Goal: Information Seeking & Learning: Learn about a topic

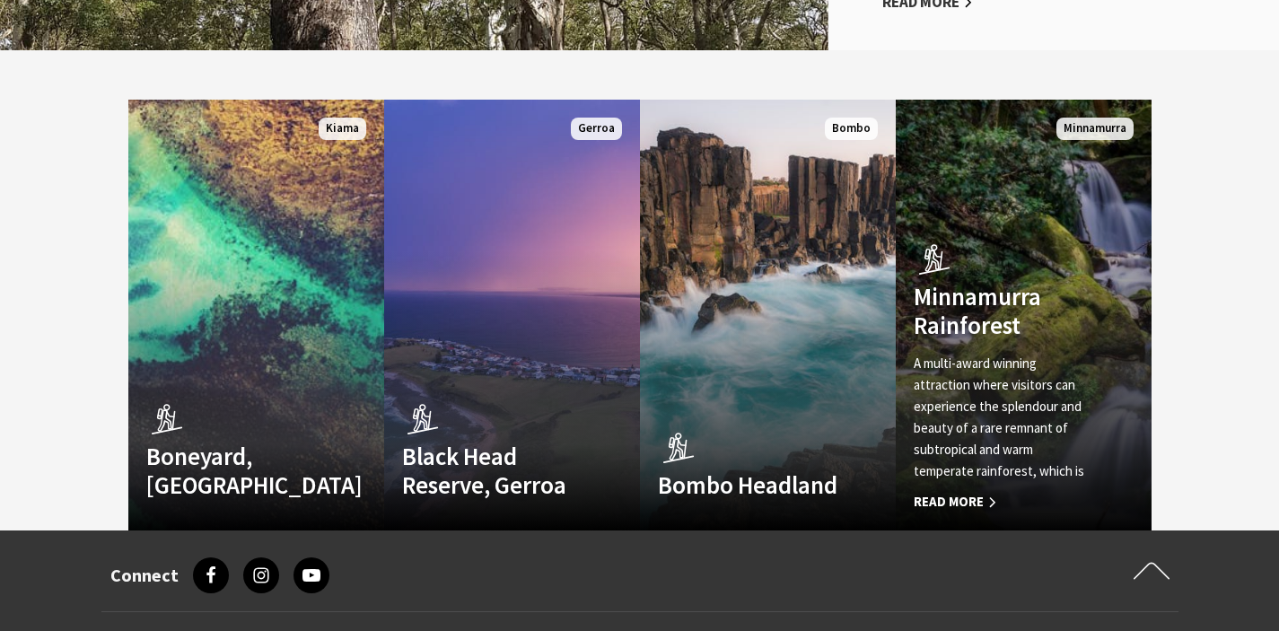
scroll to position [4926, 0]
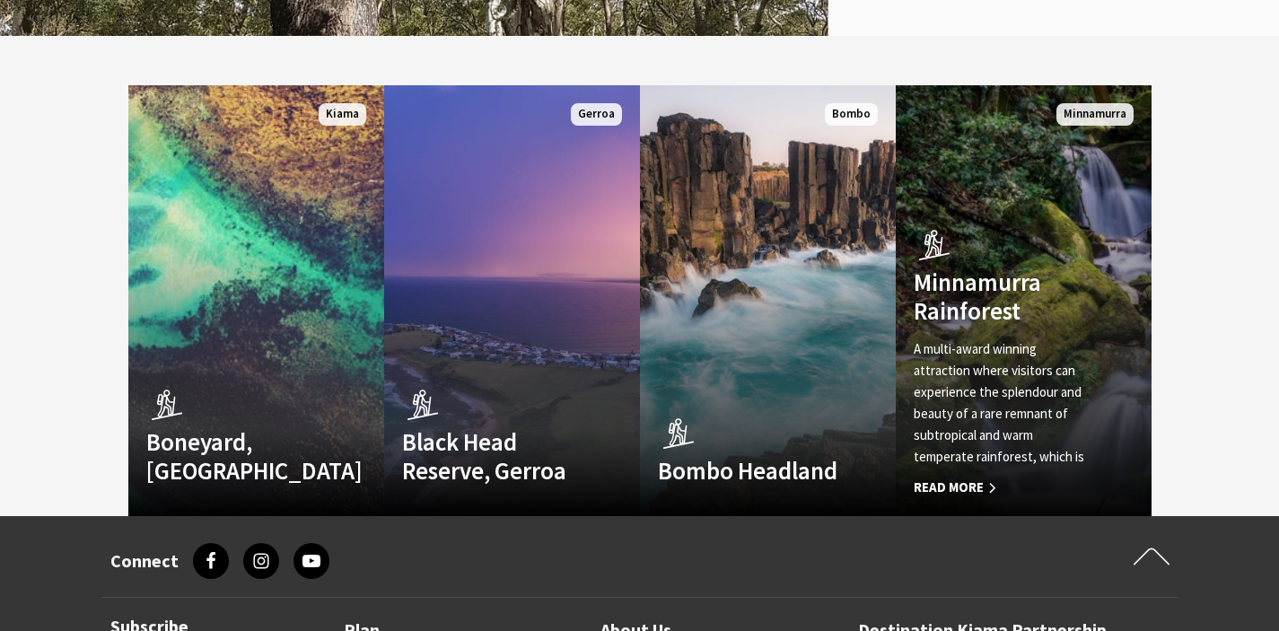
click at [959, 477] on span "Read More" at bounding box center [1004, 488] width 181 height 22
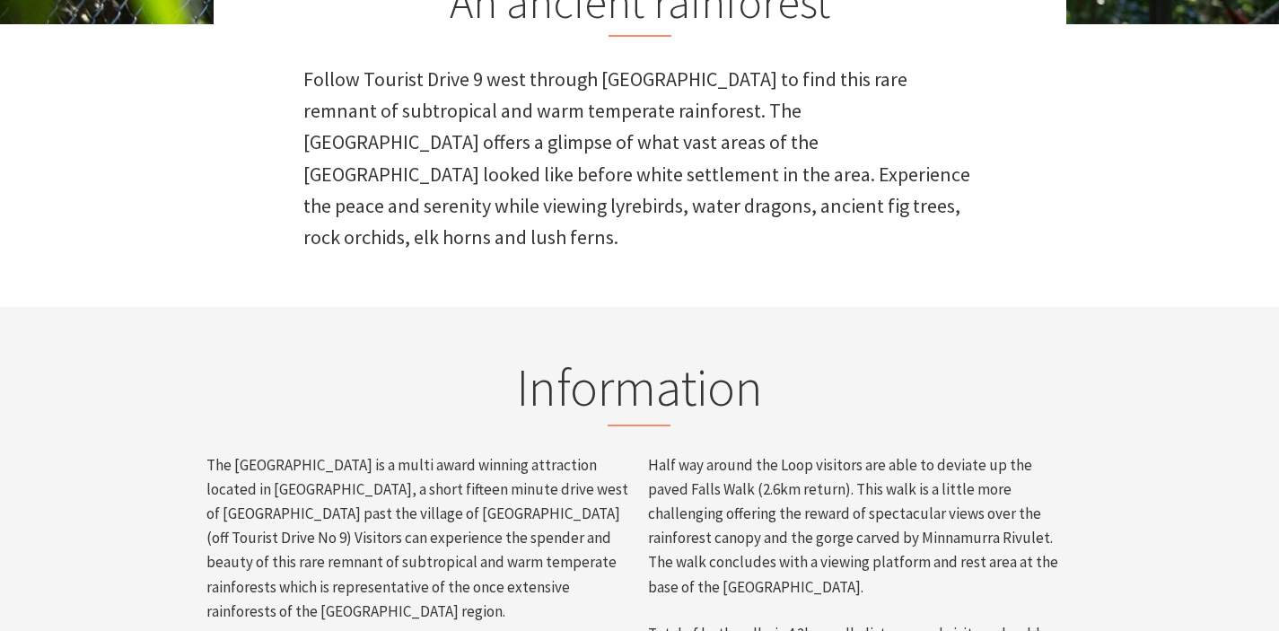
scroll to position [585, 0]
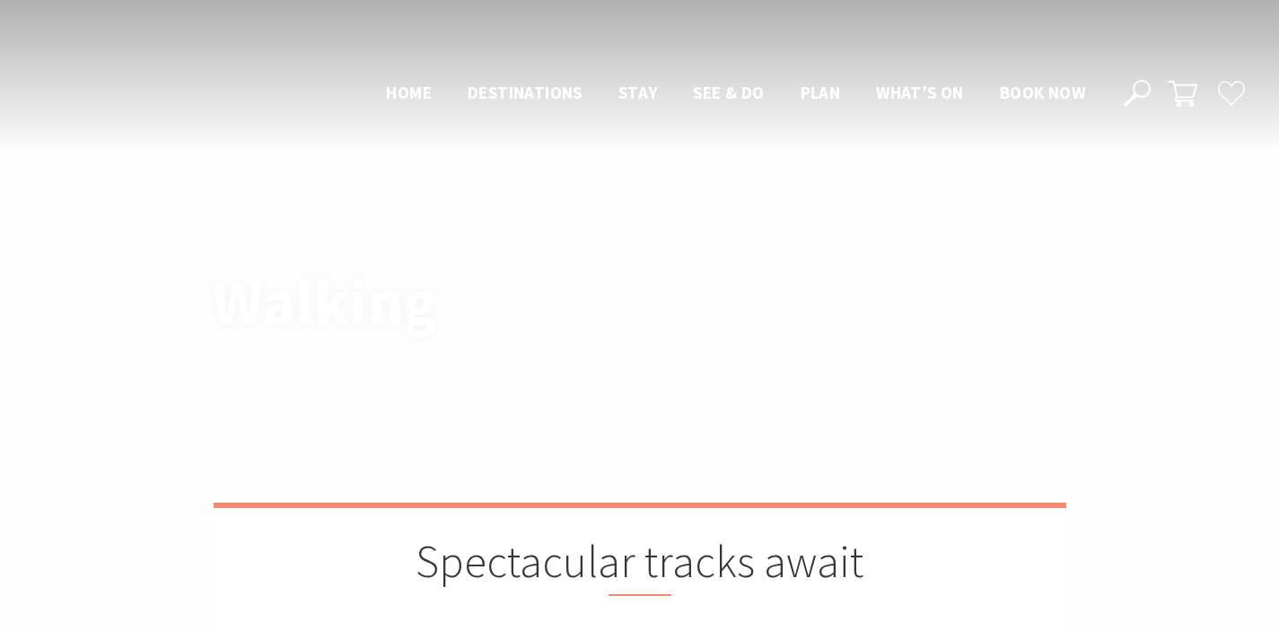
scroll to position [4926, 0]
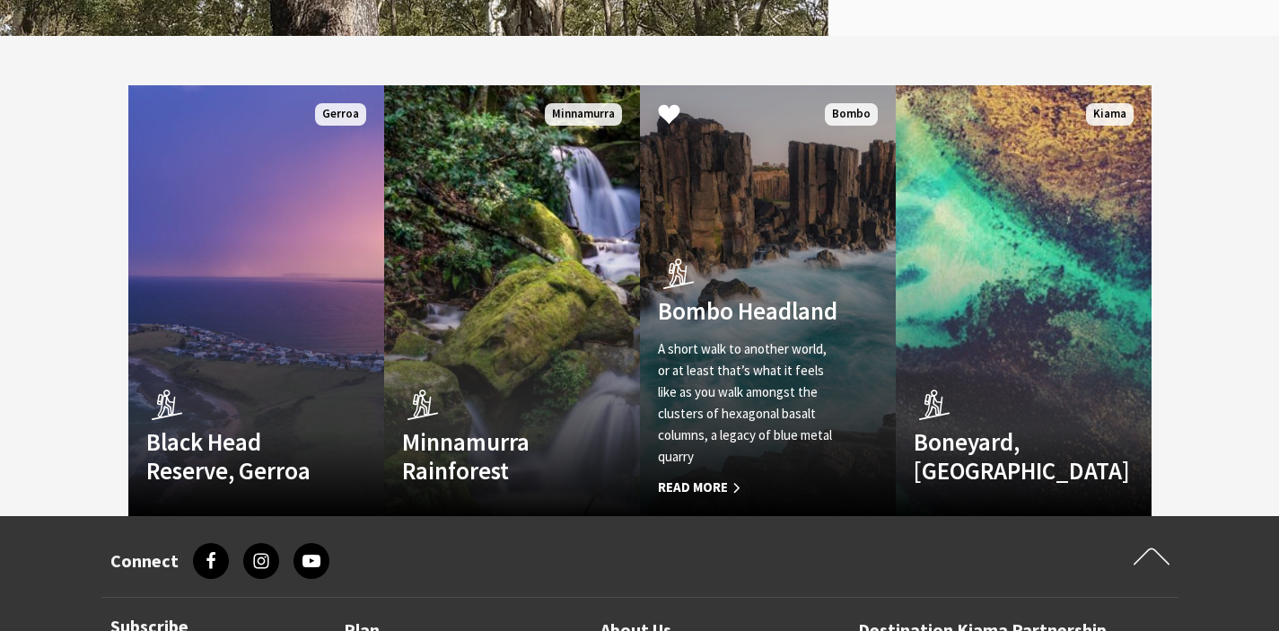
click at [711, 477] on span "Read More" at bounding box center [748, 488] width 181 height 22
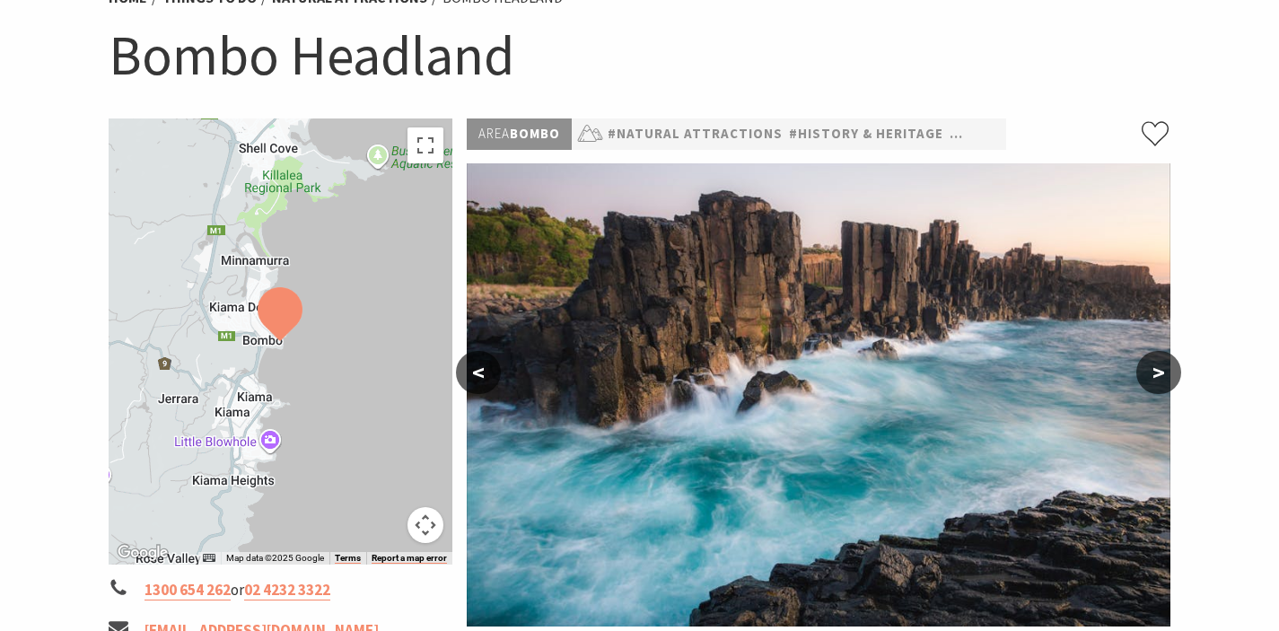
scroll to position [188, 0]
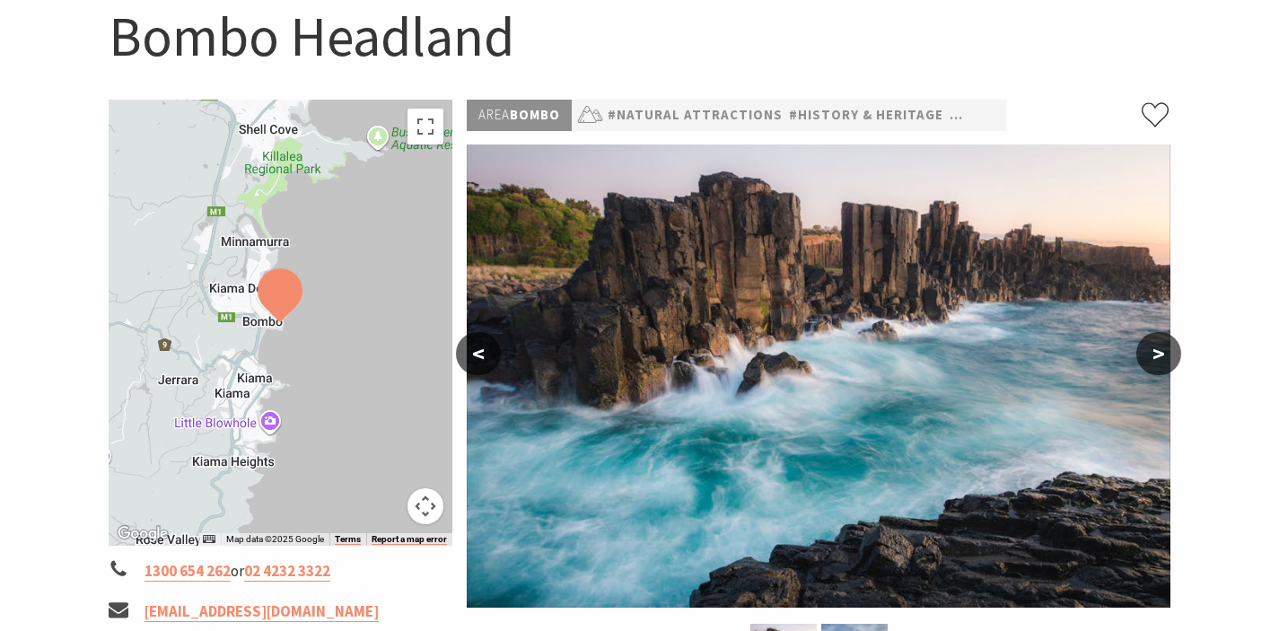
click at [1154, 349] on button ">" at bounding box center [1158, 353] width 45 height 43
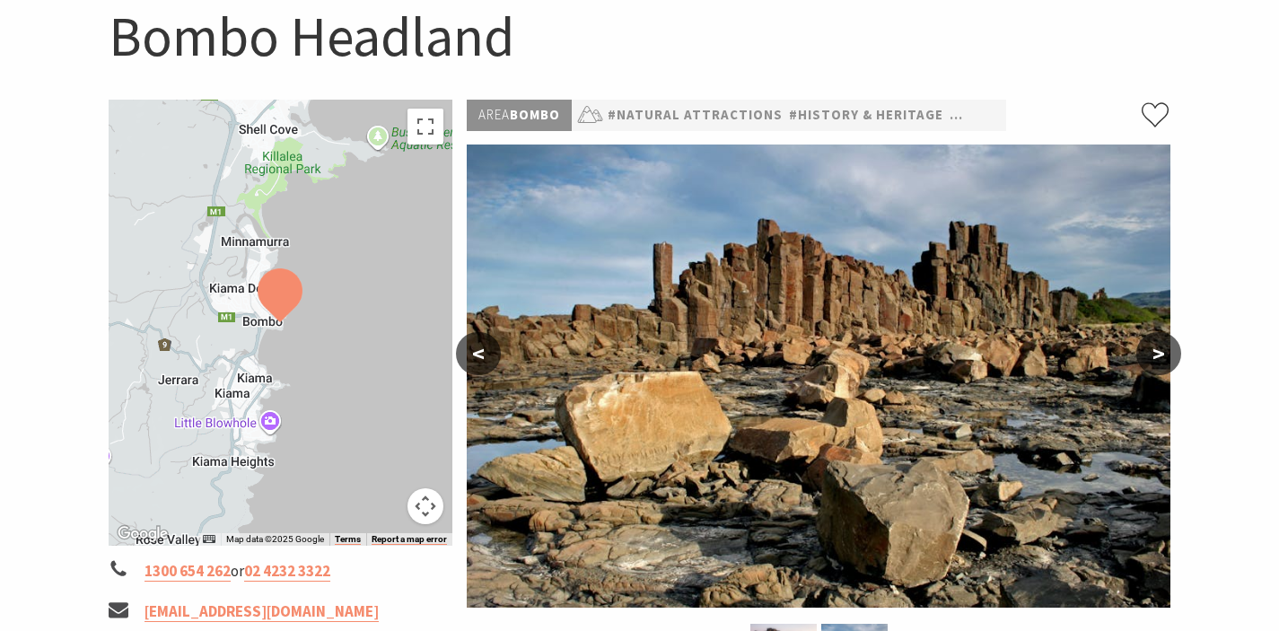
click at [1154, 349] on button ">" at bounding box center [1158, 353] width 45 height 43
click at [479, 352] on button "<" at bounding box center [478, 353] width 45 height 43
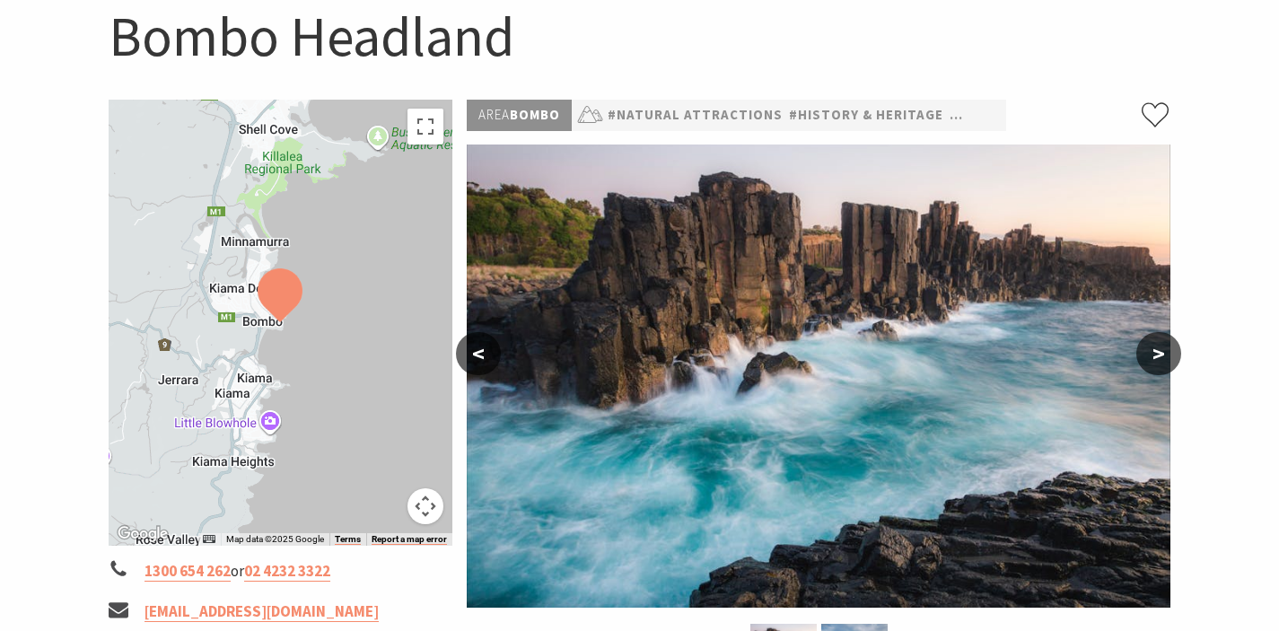
click at [479, 352] on button "<" at bounding box center [478, 353] width 45 height 43
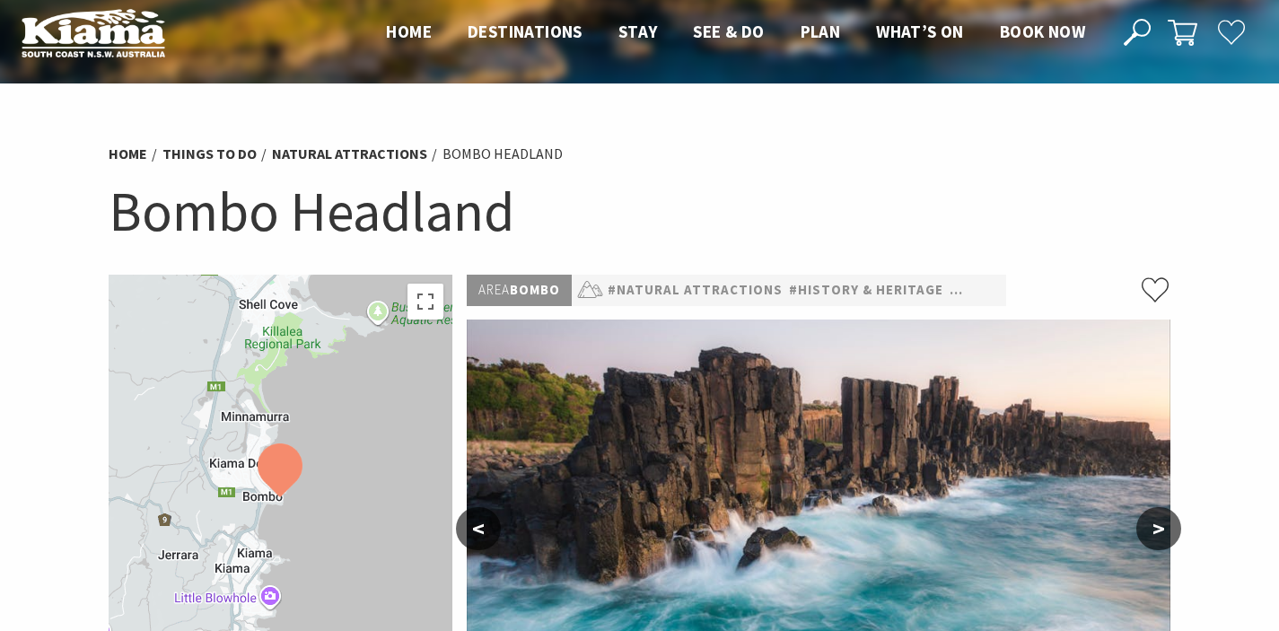
scroll to position [0, 0]
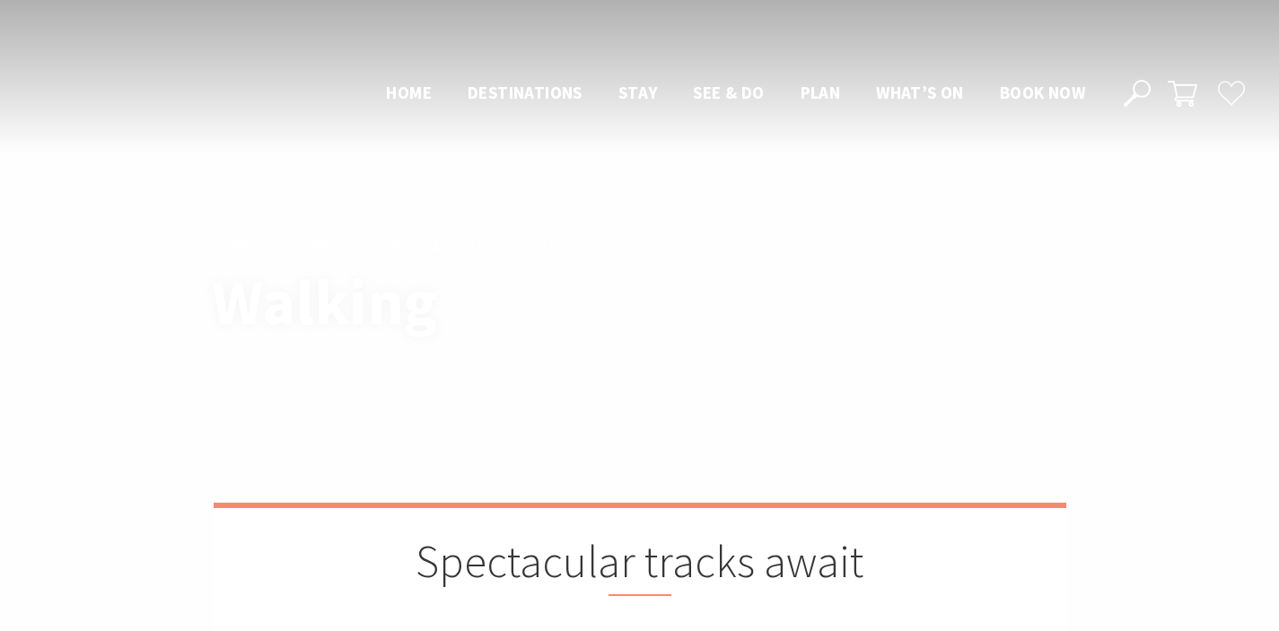
scroll to position [4926, 0]
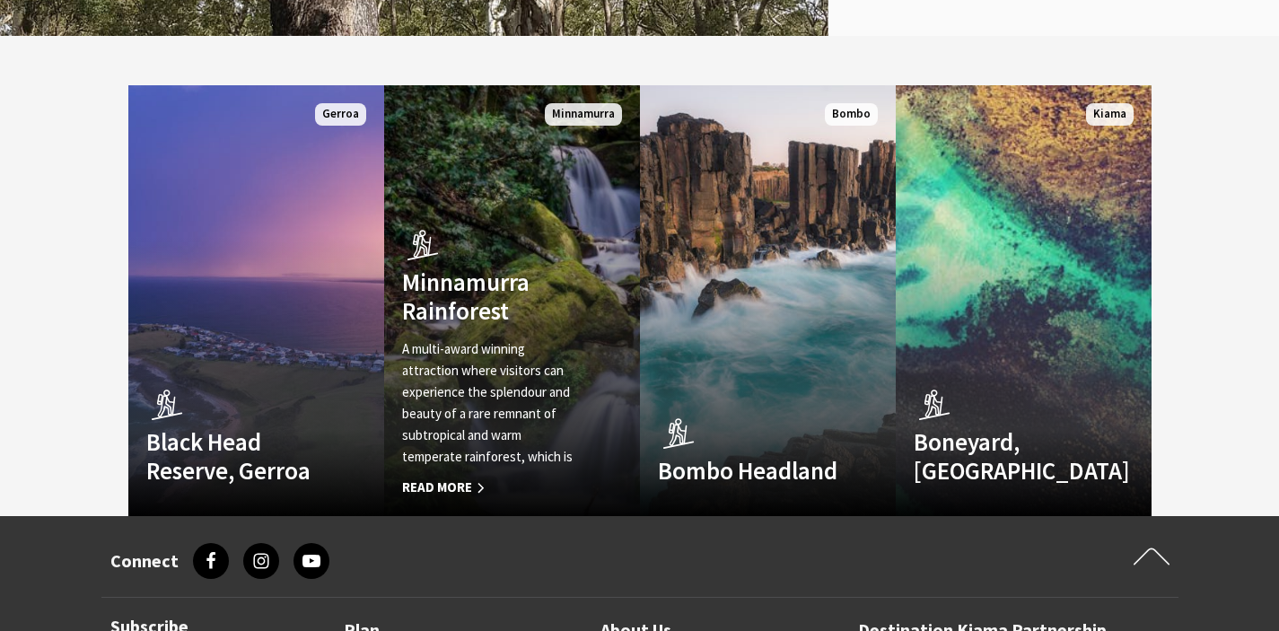
click at [467, 477] on span "Read More" at bounding box center [492, 488] width 181 height 22
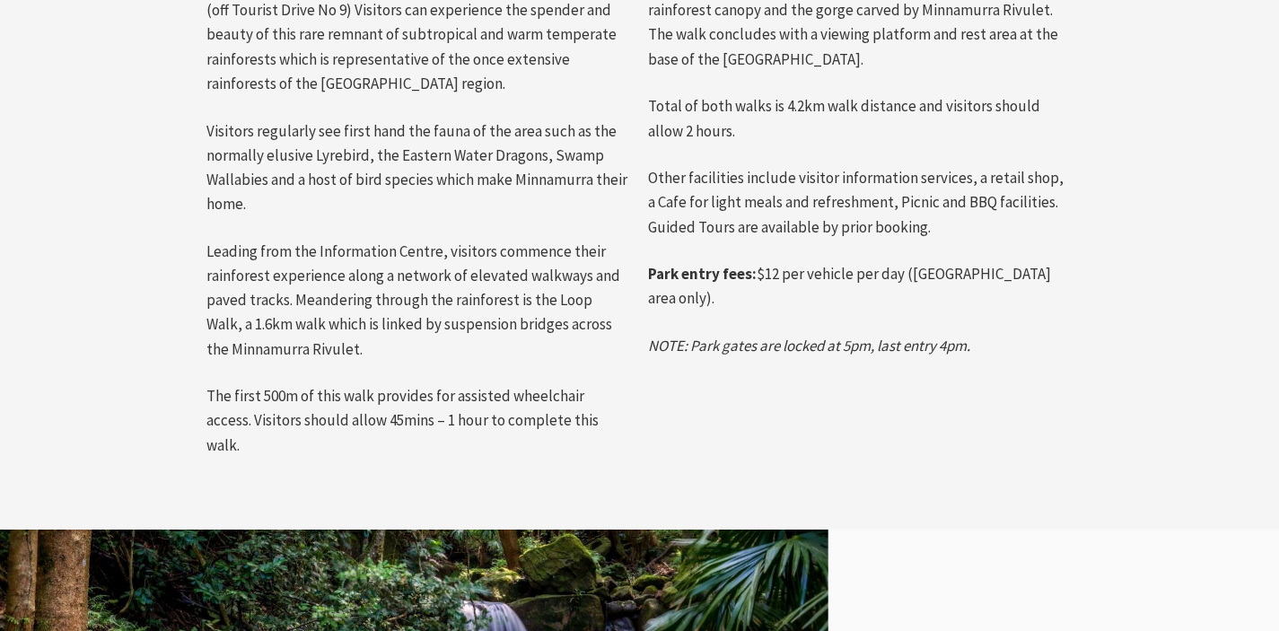
scroll to position [995, 0]
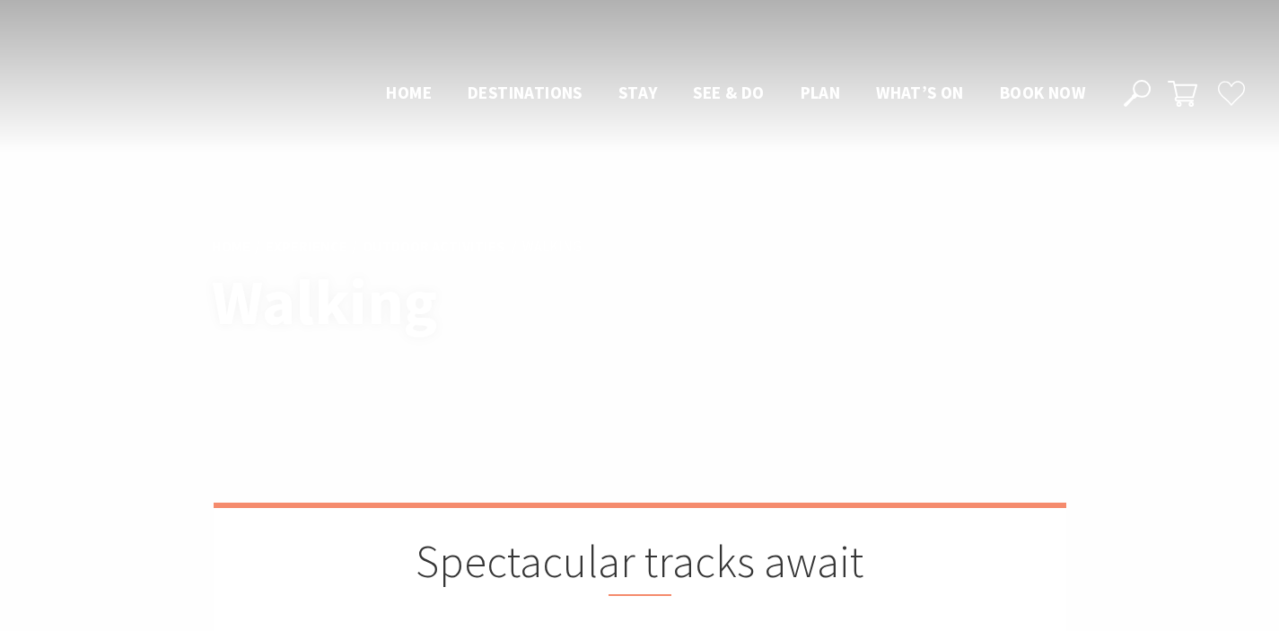
scroll to position [4926, 0]
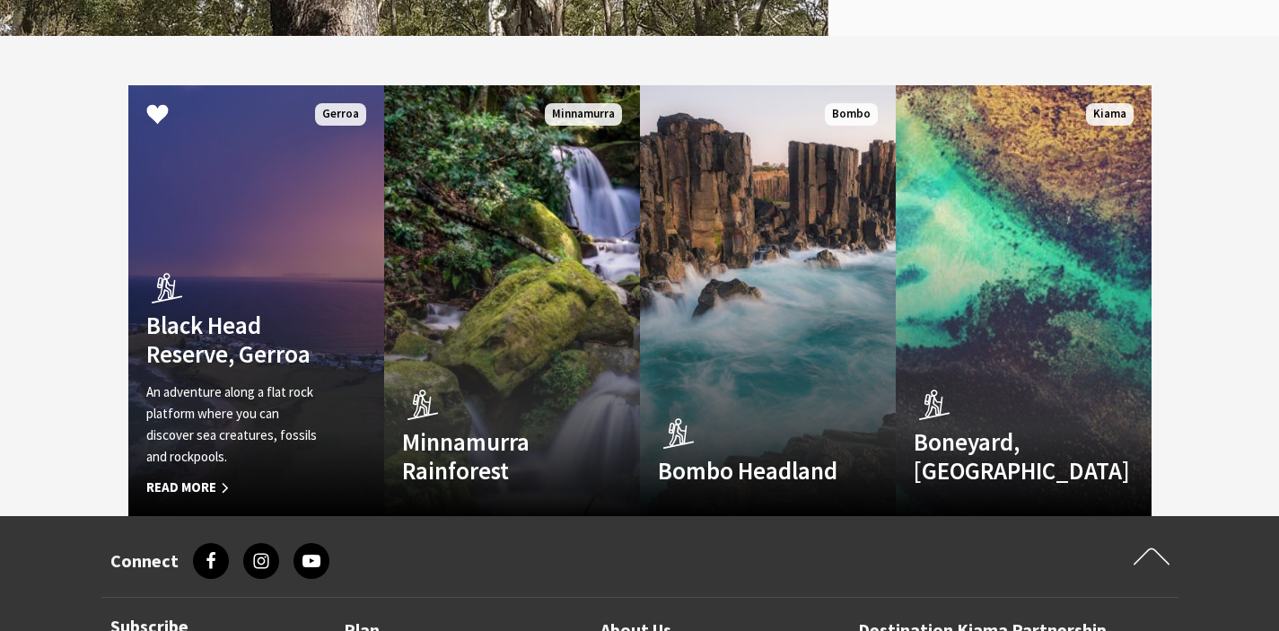
click at [205, 477] on span "Read More" at bounding box center [236, 488] width 181 height 22
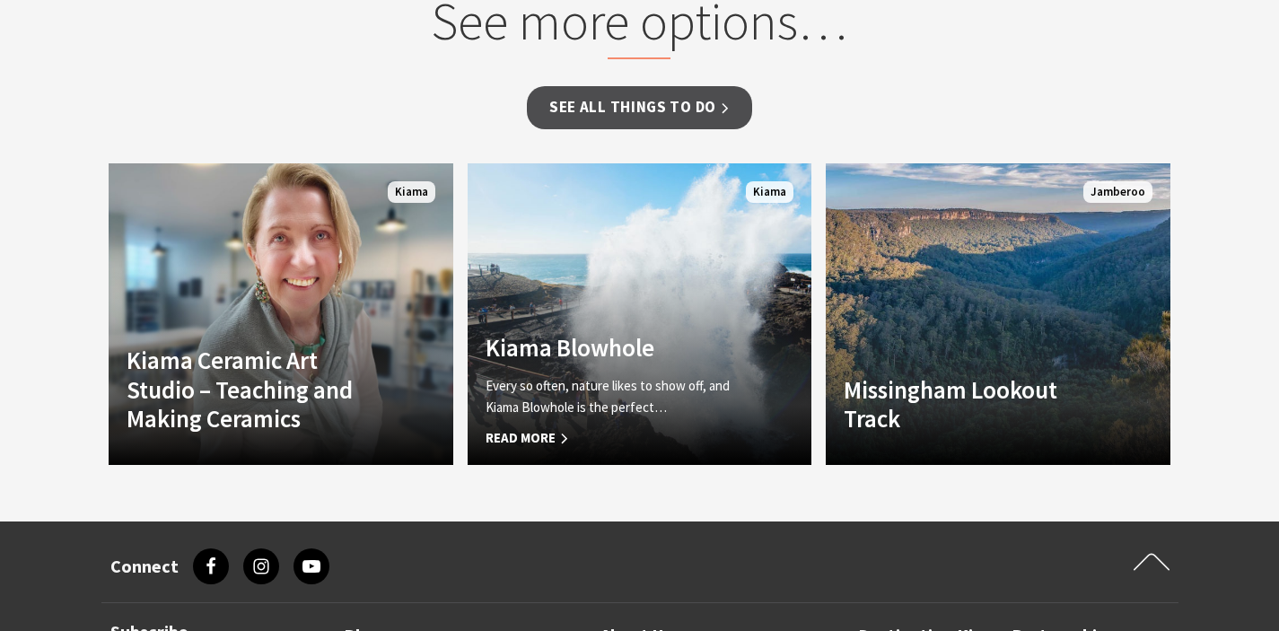
scroll to position [1563, 0]
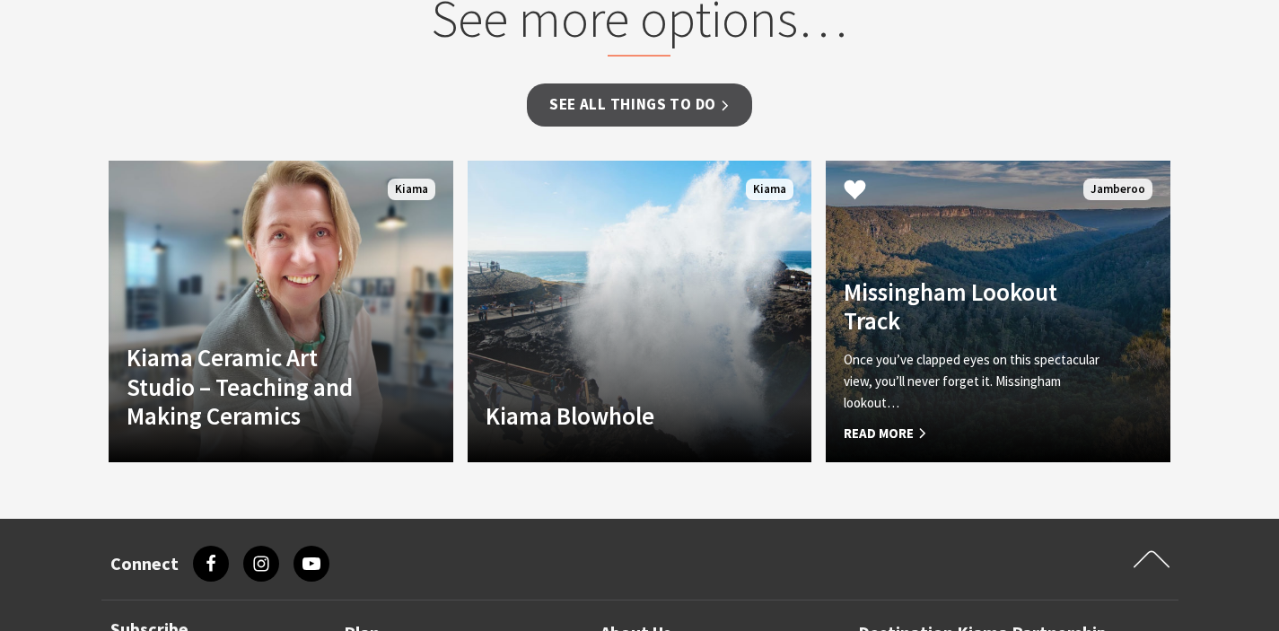
click at [884, 423] on span "Read More" at bounding box center [972, 434] width 257 height 22
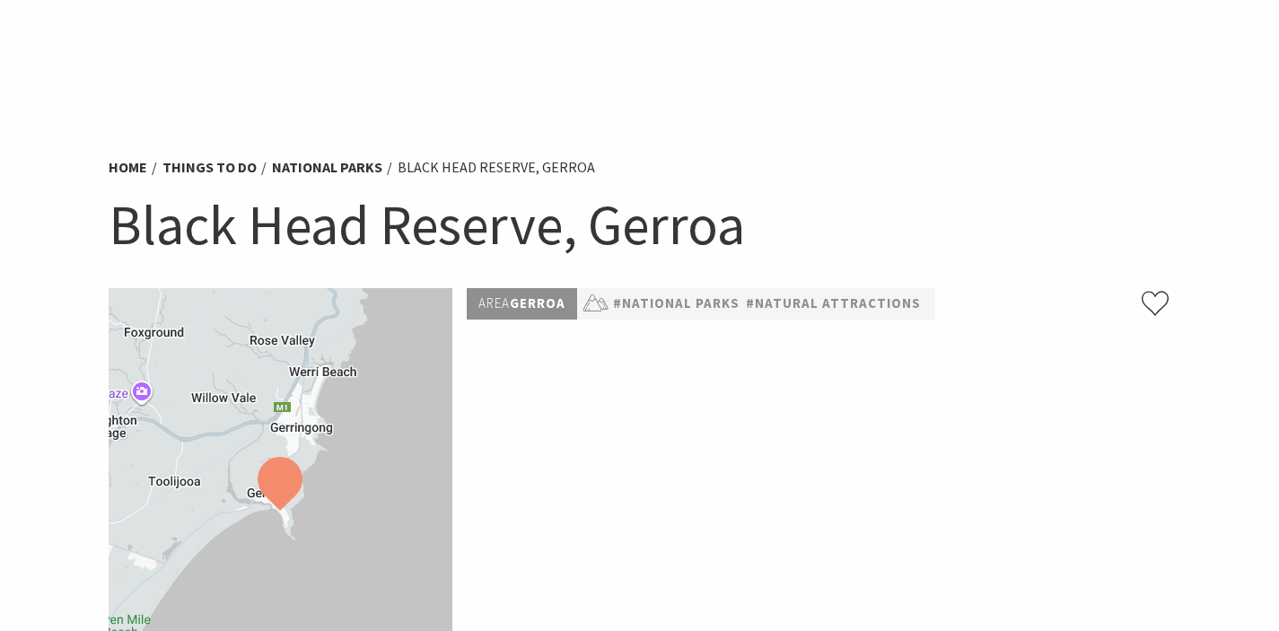
scroll to position [1565, 0]
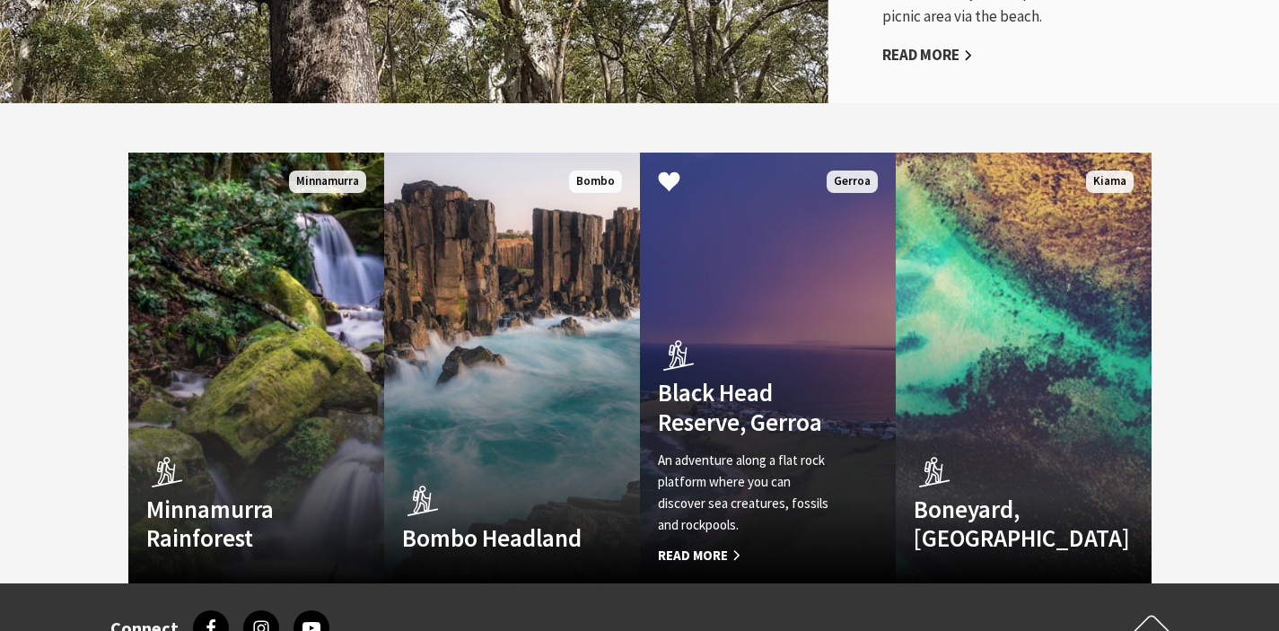
scroll to position [4856, 0]
